Goal: Task Accomplishment & Management: Complete application form

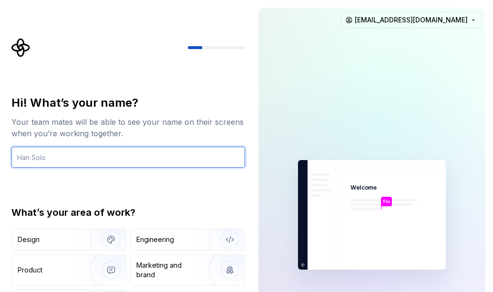
type input "w"
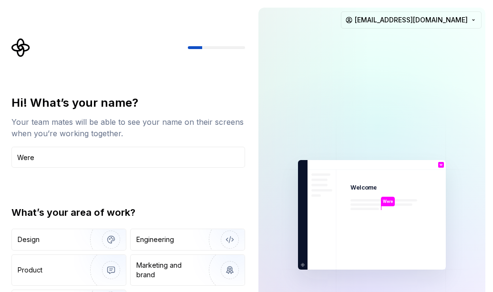
click at [61, 270] on div "Product" at bounding box center [49, 271] width 63 height 10
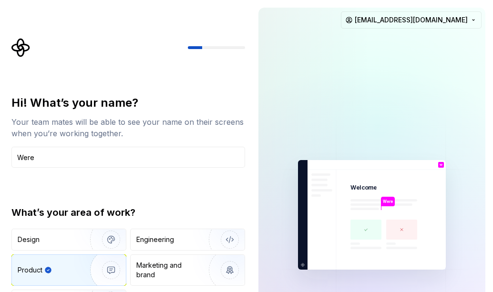
click at [42, 156] on input "Were" at bounding box center [128, 157] width 234 height 21
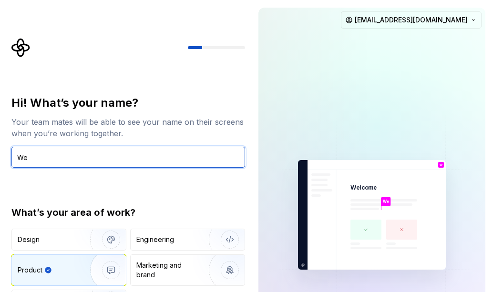
type input "W"
type input "j"
type input "Jayden"
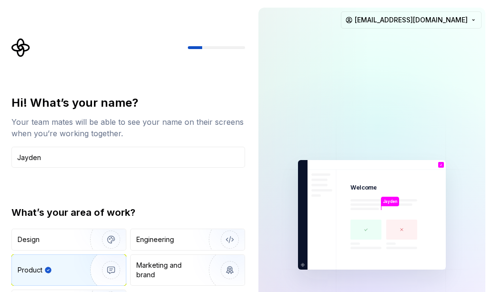
click at [115, 235] on img "button" at bounding box center [104, 240] width 61 height 64
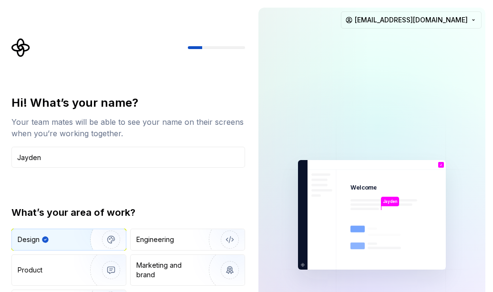
click at [97, 235] on img "button" at bounding box center [104, 240] width 61 height 64
click at [65, 235] on div "Design" at bounding box center [53, 240] width 70 height 10
click at [179, 266] on div "Marketing and brand" at bounding box center [168, 270] width 64 height 19
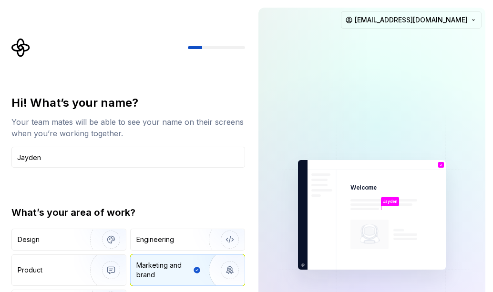
click at [179, 266] on div "Marketing and brand" at bounding box center [163, 270] width 55 height 19
click at [174, 239] on div "Engineering" at bounding box center [174, 240] width 76 height 10
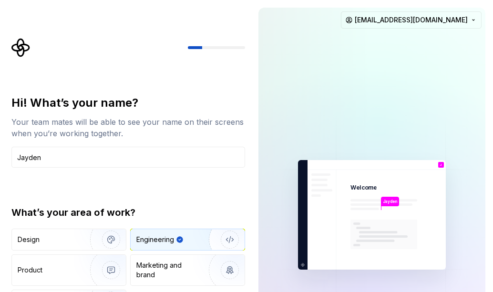
click at [213, 44] on div at bounding box center [128, 47] width 234 height 19
click at [398, 201] on div "Jayden" at bounding box center [390, 202] width 18 height 10
